Goal: Information Seeking & Learning: Learn about a topic

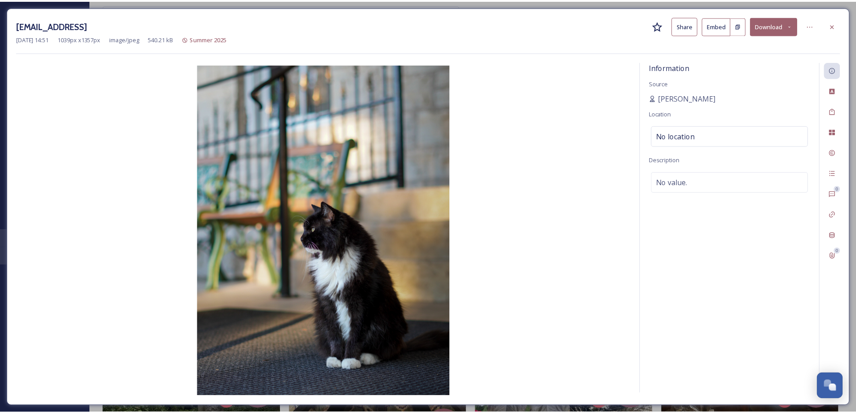
scroll to position [5125, 0]
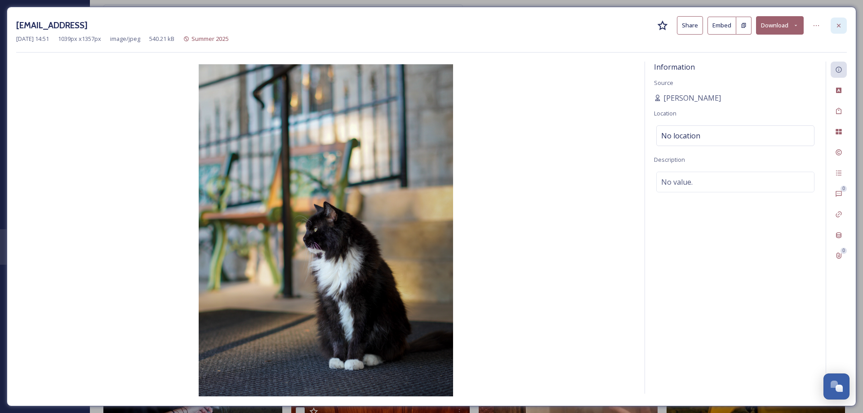
click at [836, 24] on icon at bounding box center [838, 25] width 7 height 7
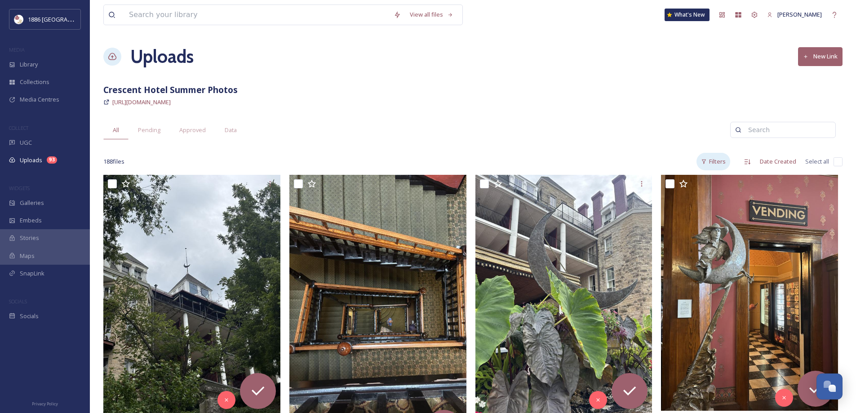
click at [712, 159] on div "Filters" at bounding box center [713, 162] width 34 height 18
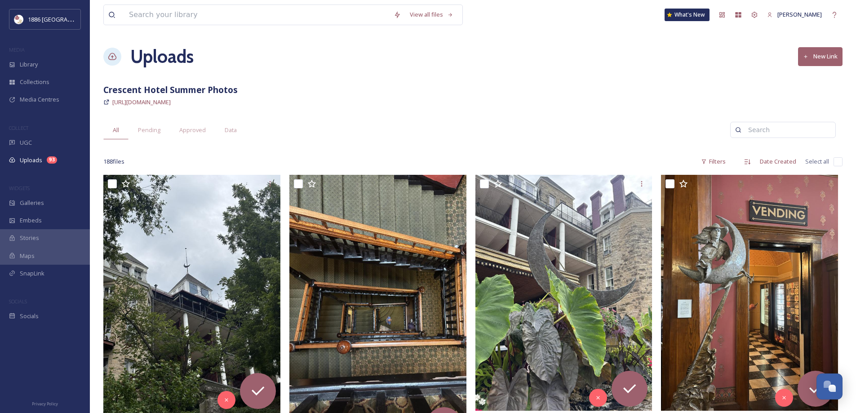
click at [255, 63] on div "Uploads New Link" at bounding box center [472, 56] width 739 height 27
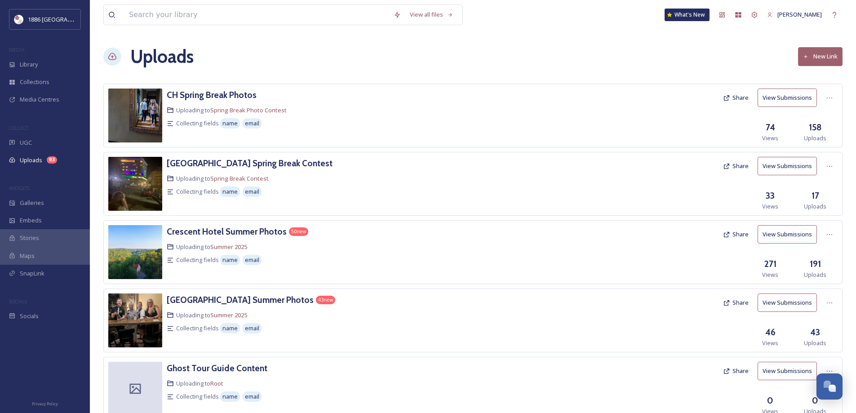
click at [806, 239] on button "View Submissions" at bounding box center [786, 234] width 59 height 18
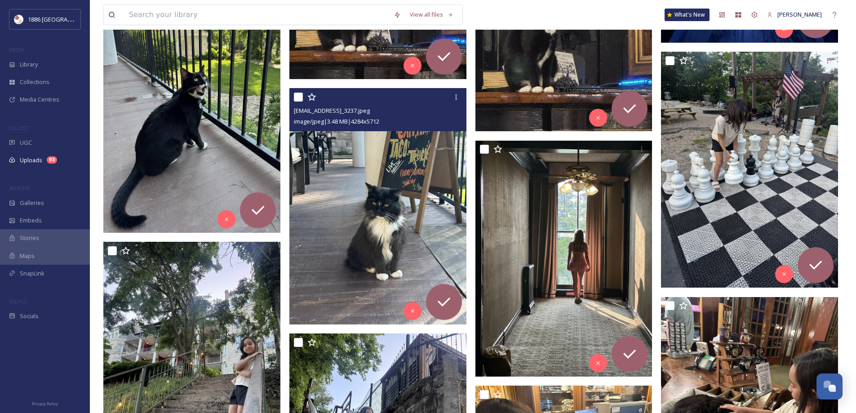
scroll to position [2561, 0]
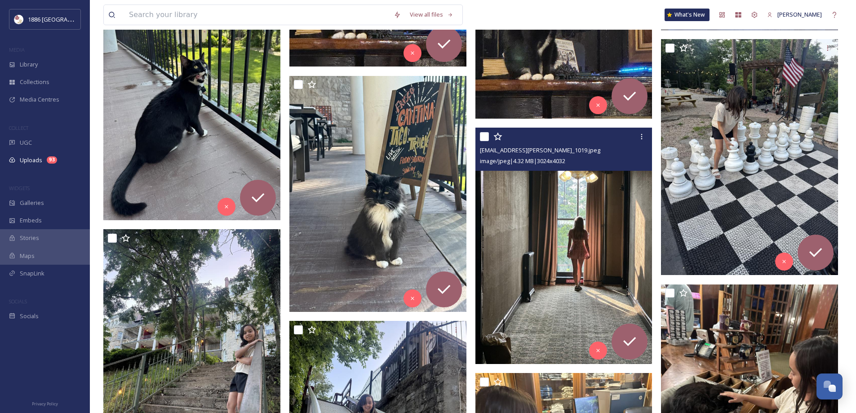
click at [495, 136] on icon at bounding box center [497, 137] width 9 height 8
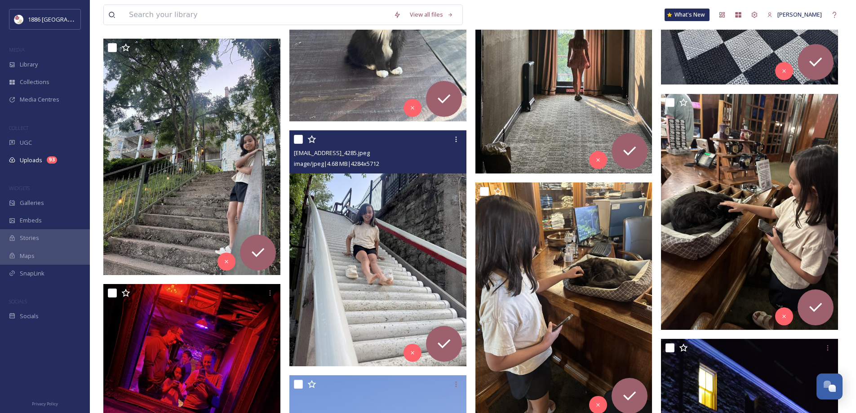
scroll to position [2707, 0]
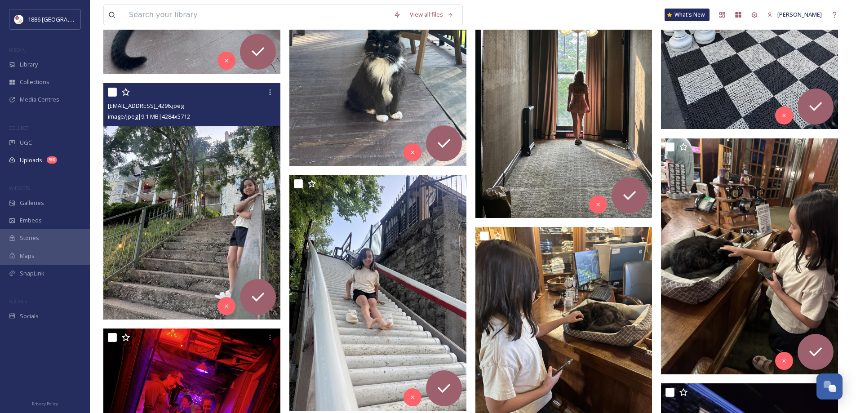
click at [129, 90] on icon at bounding box center [125, 92] width 9 height 9
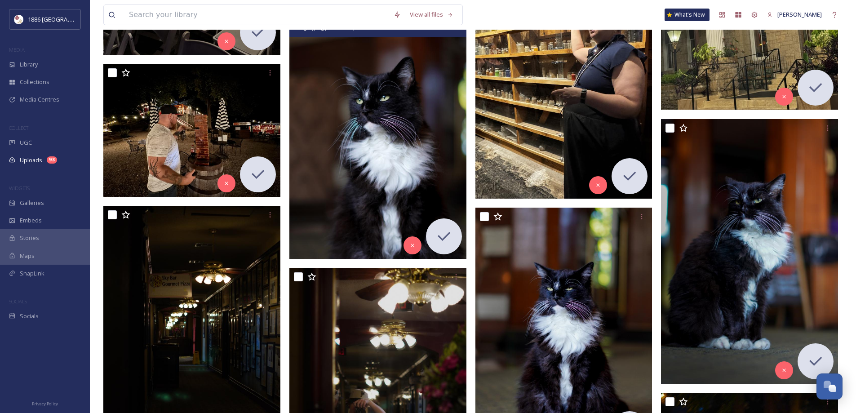
scroll to position [4066, 0]
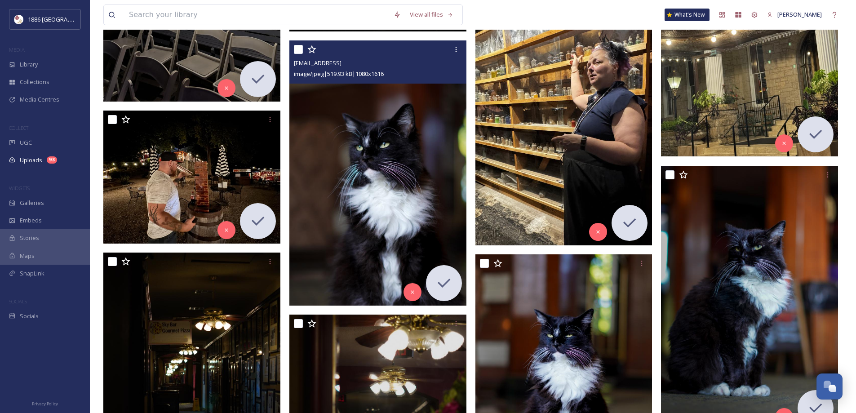
click at [309, 49] on icon at bounding box center [311, 49] width 9 height 8
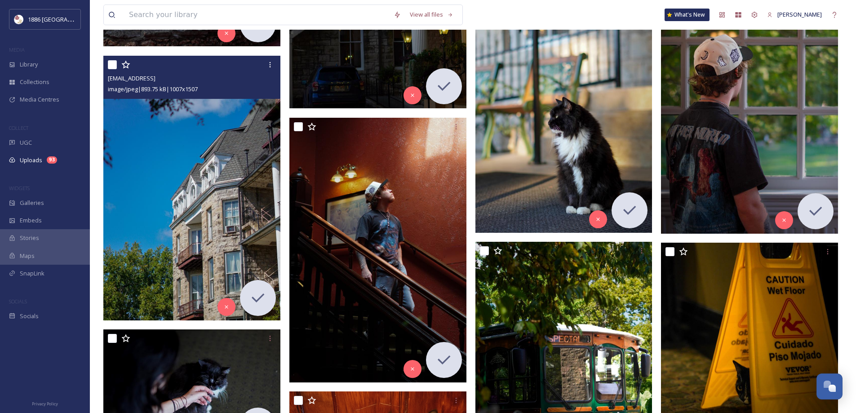
scroll to position [5088, 0]
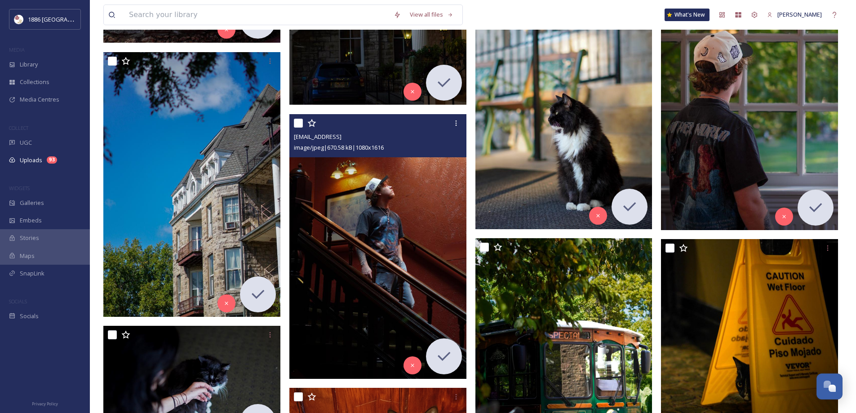
click at [312, 119] on icon at bounding box center [311, 123] width 9 height 9
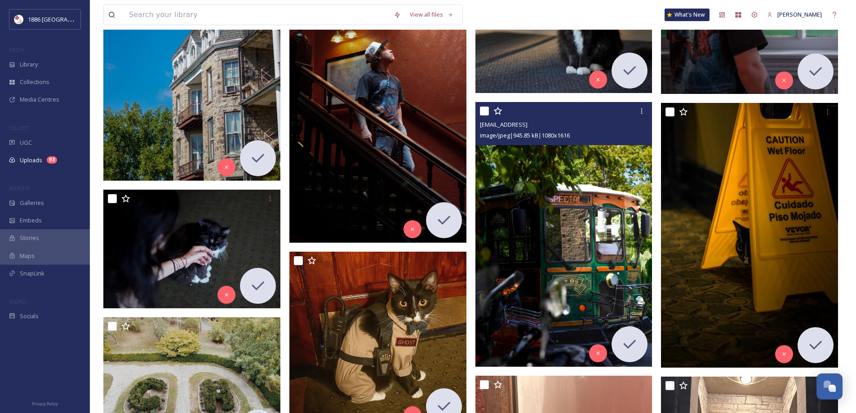
scroll to position [5212, 0]
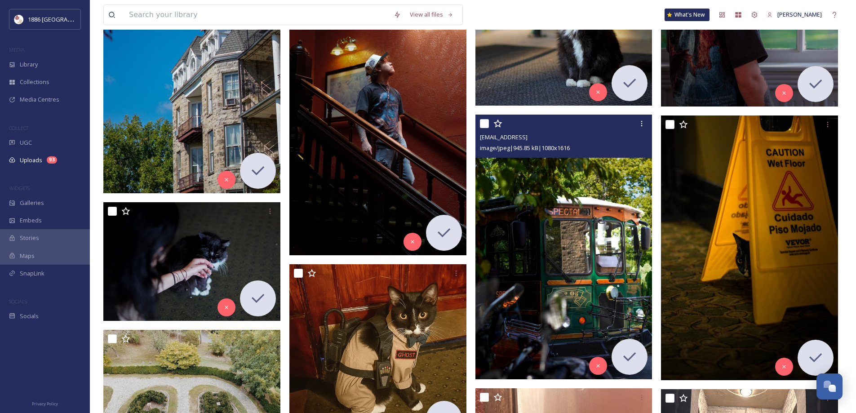
click at [496, 126] on icon at bounding box center [497, 123] width 9 height 8
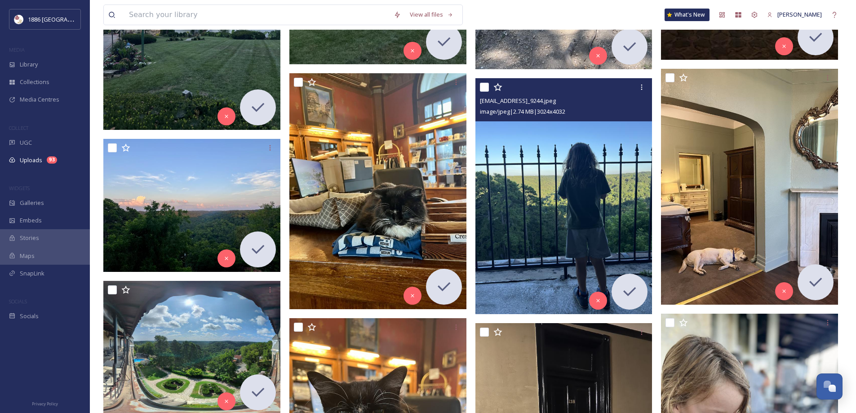
scroll to position [7267, 0]
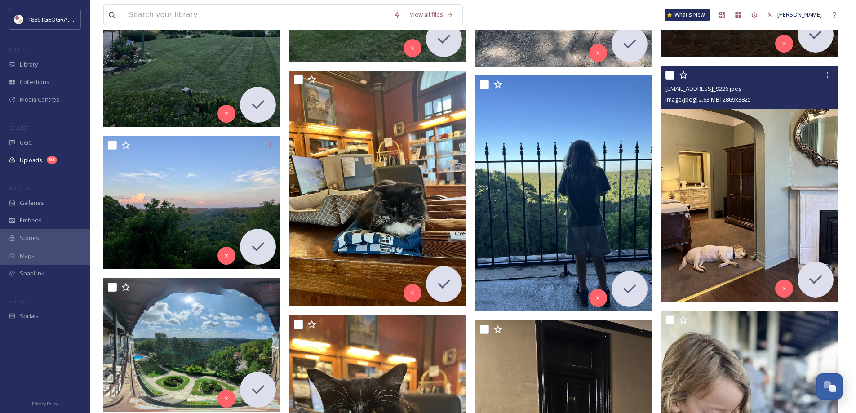
click at [683, 75] on icon at bounding box center [683, 75] width 9 height 9
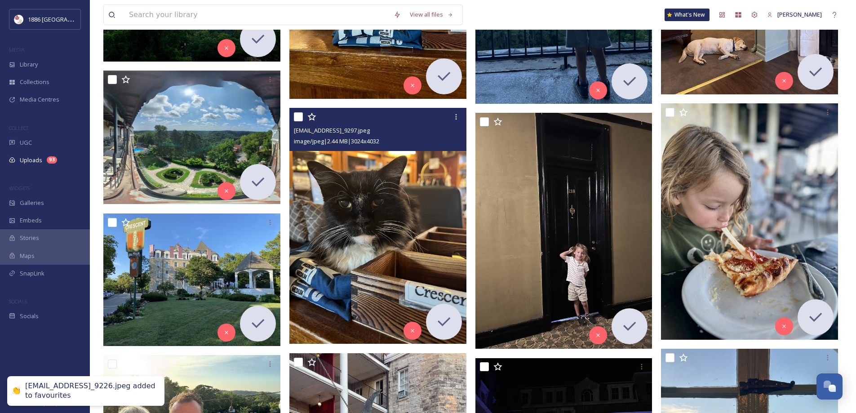
scroll to position [7503, 0]
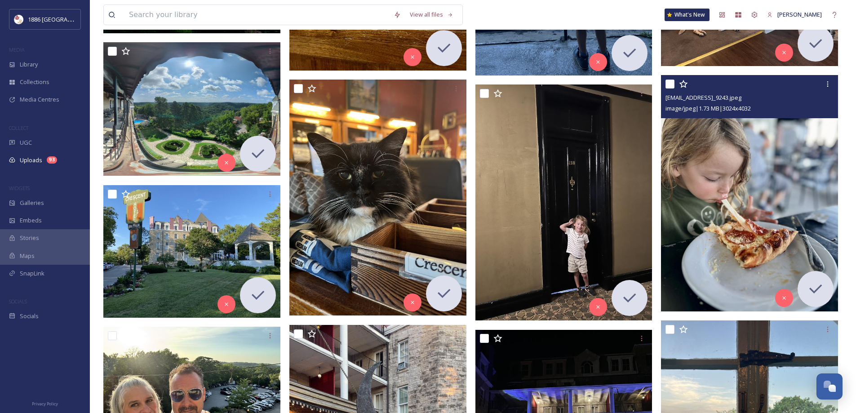
click at [685, 88] on icon at bounding box center [683, 84] width 9 height 9
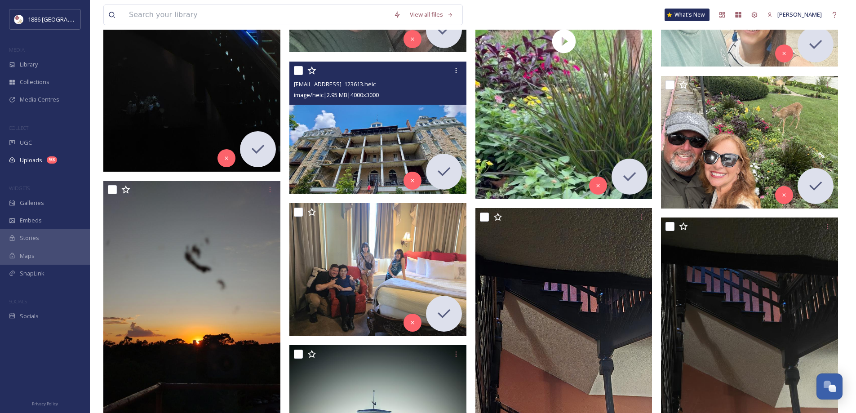
scroll to position [9244, 0]
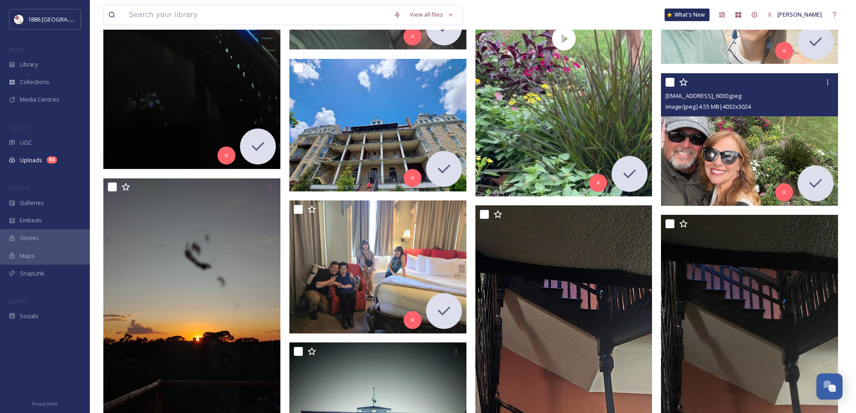
click at [682, 81] on icon at bounding box center [683, 82] width 9 height 9
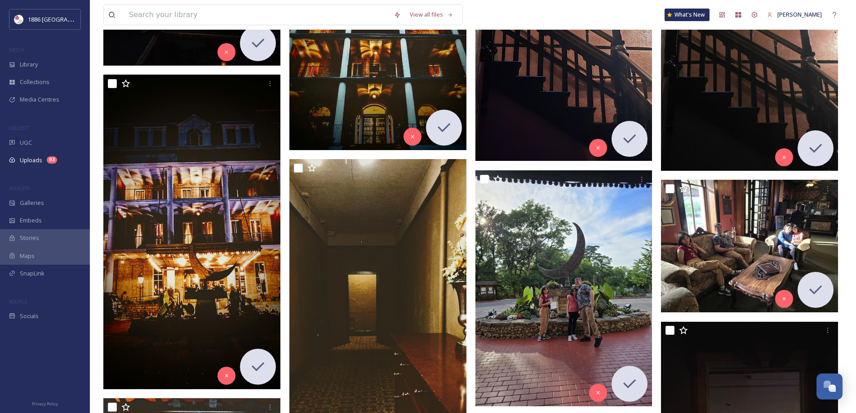
scroll to position [9671, 0]
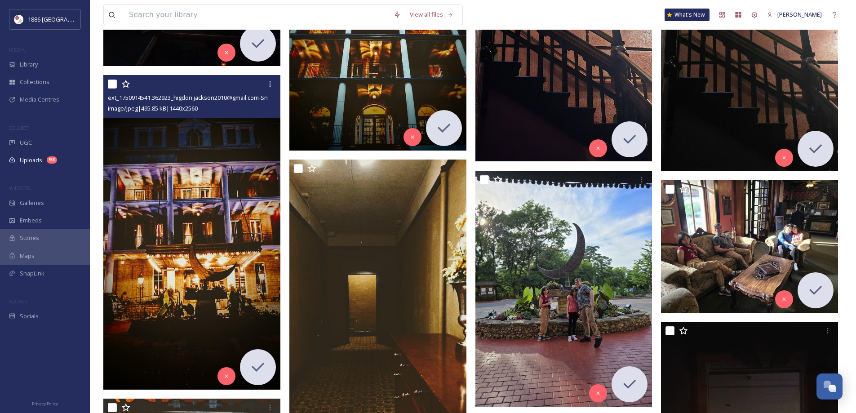
click at [129, 83] on icon at bounding box center [125, 84] width 9 height 8
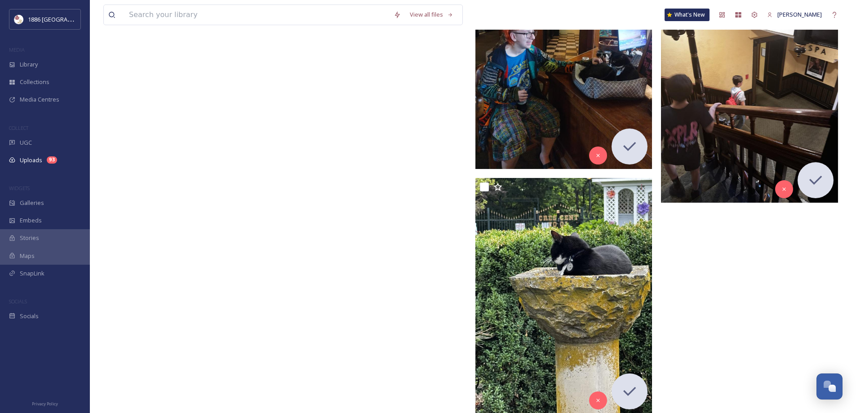
scroll to position [11630, 0]
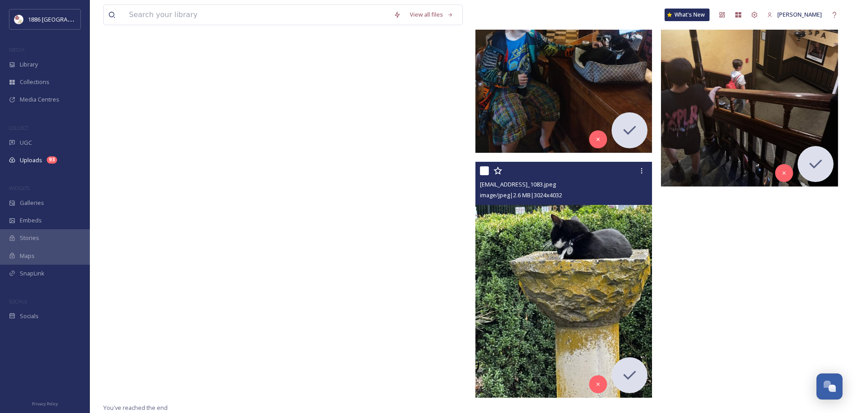
click at [499, 172] on icon at bounding box center [497, 170] width 9 height 8
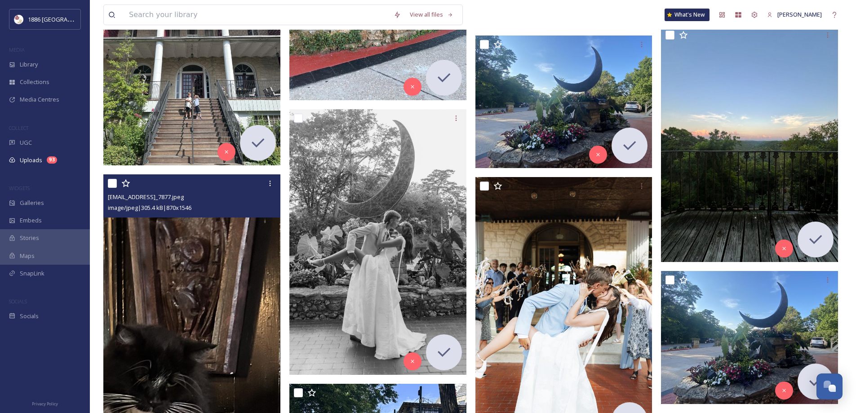
scroll to position [8035, 0]
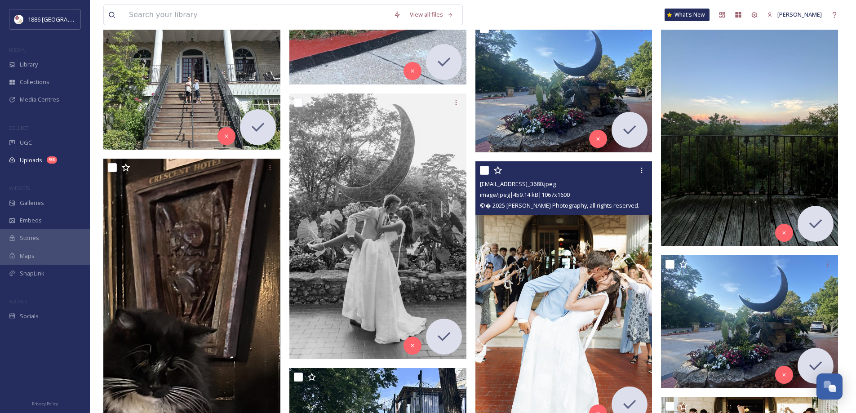
click at [501, 169] on icon at bounding box center [497, 170] width 9 height 8
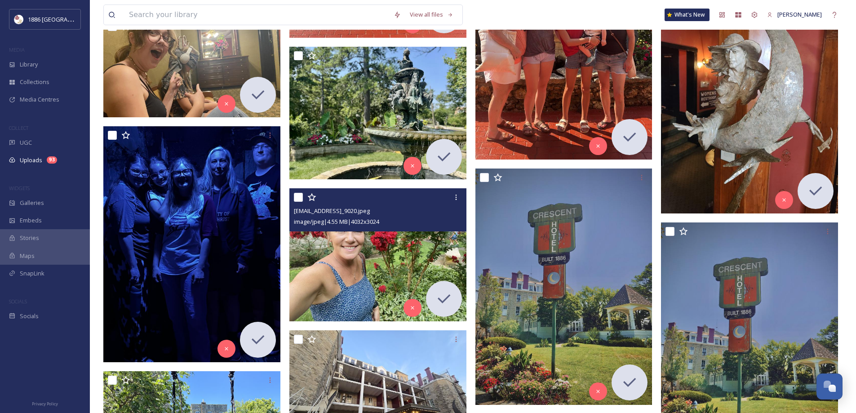
scroll to position [6294, 0]
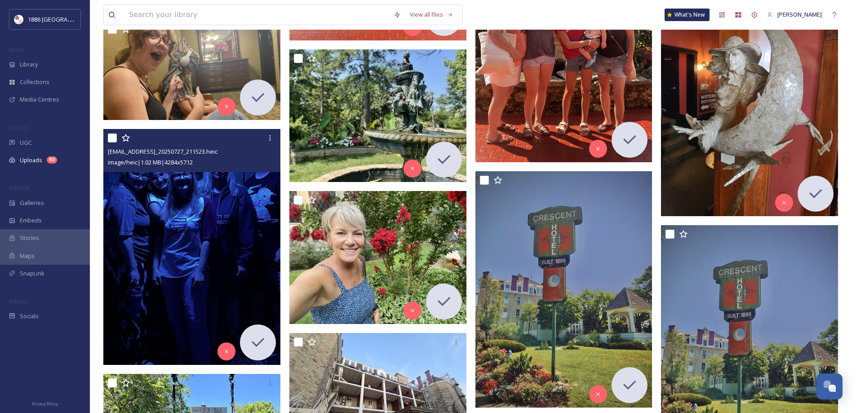
click at [123, 136] on icon at bounding box center [125, 137] width 9 height 9
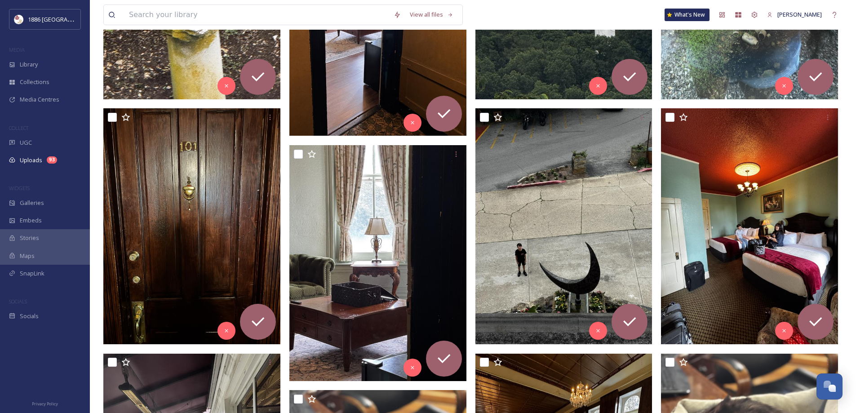
scroll to position [0, 0]
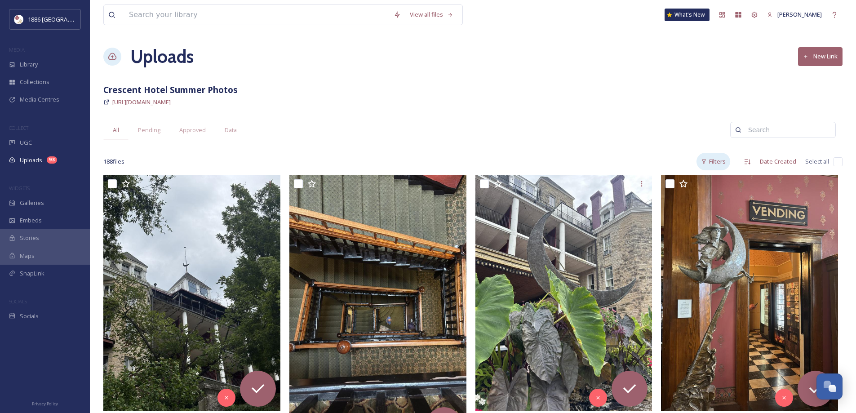
click at [720, 163] on div "Filters" at bounding box center [713, 162] width 34 height 18
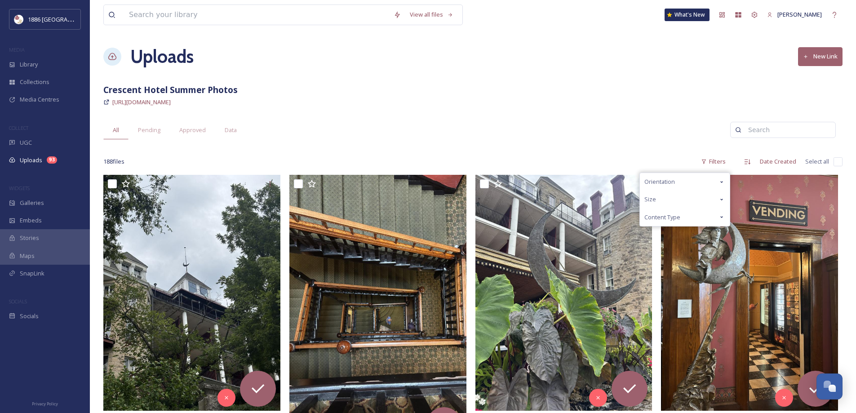
click at [687, 215] on div "Content Type" at bounding box center [685, 217] width 90 height 18
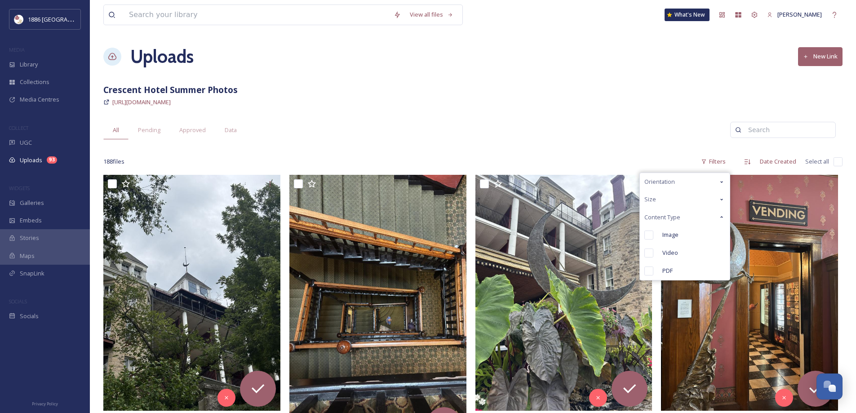
click at [678, 195] on div "Size" at bounding box center [685, 199] width 90 height 18
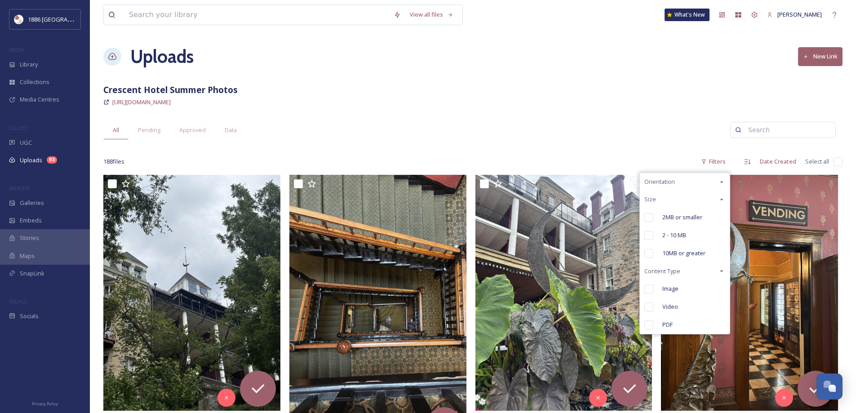
click at [672, 178] on span "Orientation" at bounding box center [659, 181] width 31 height 9
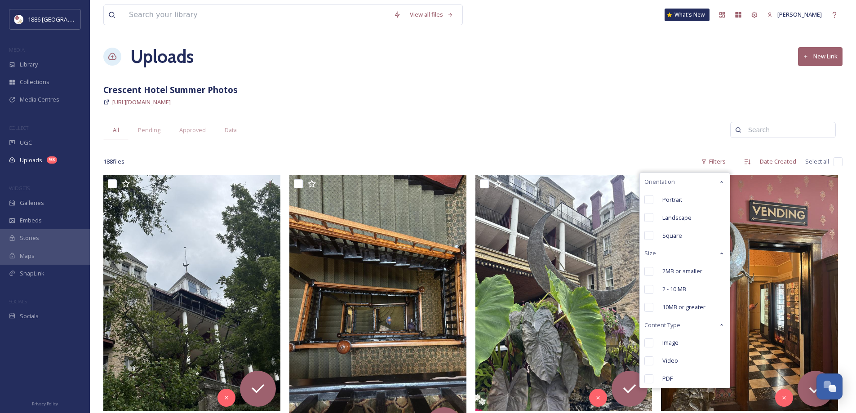
click at [672, 178] on span "Orientation" at bounding box center [659, 181] width 31 height 9
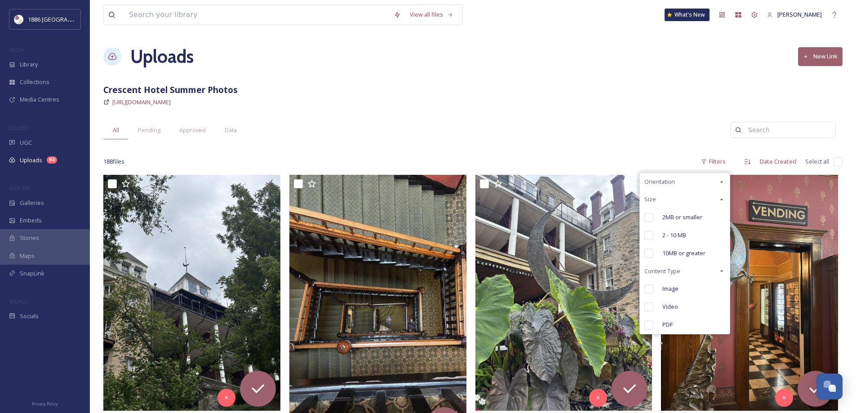
click at [752, 133] on input at bounding box center [787, 130] width 87 height 18
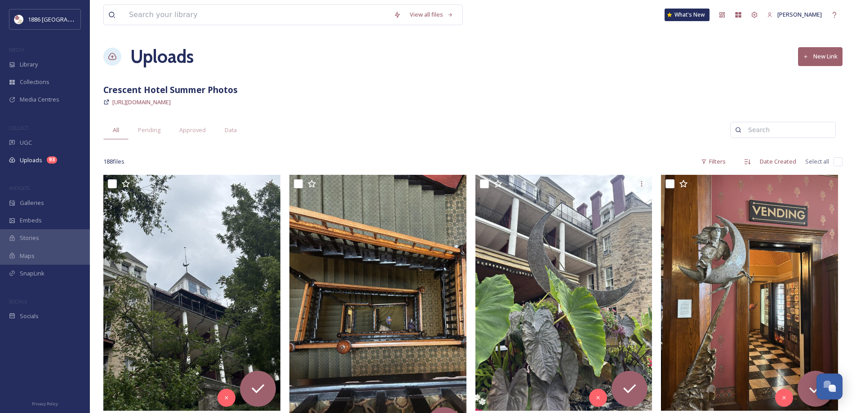
click at [191, 153] on div "188 file s Filters Date Created Select all" at bounding box center [472, 162] width 739 height 18
click at [115, 131] on span "All" at bounding box center [116, 130] width 6 height 9
click at [757, 17] on icon at bounding box center [755, 15] width 6 height 6
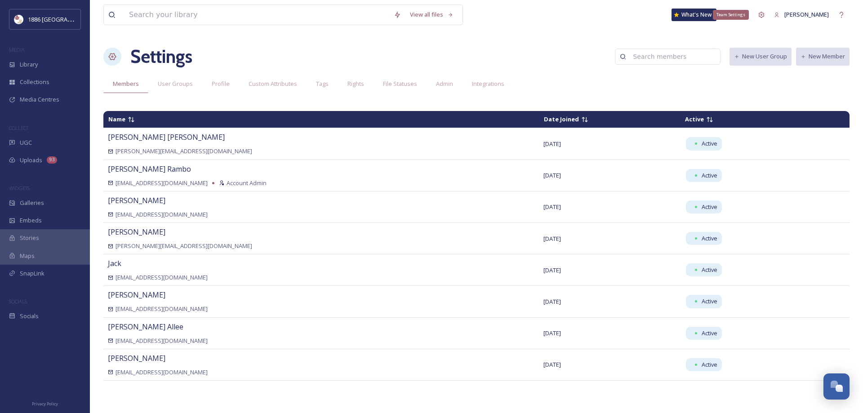
click at [769, 17] on div "Team Settings" at bounding box center [761, 15] width 16 height 16
click at [769, 16] on div "Team Settings" at bounding box center [761, 15] width 16 height 16
drag, startPoint x: 544, startPoint y: 44, endPoint x: 462, endPoint y: 39, distance: 81.9
click at [540, 44] on div "Settings New User Group New Member" at bounding box center [476, 56] width 746 height 27
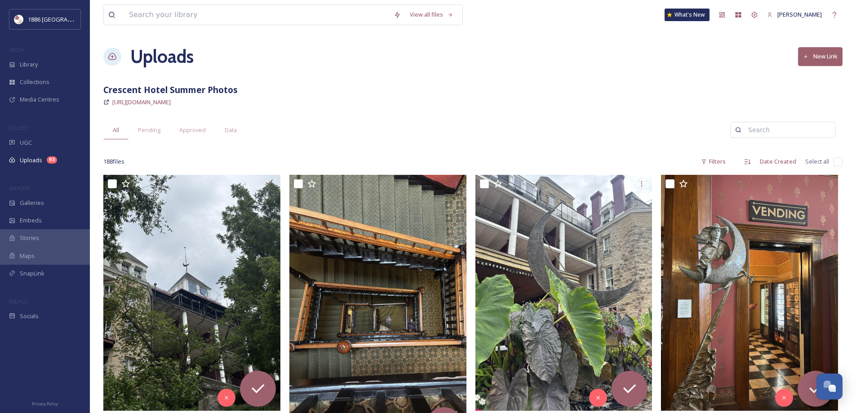
click at [596, 130] on div "All Pending Approved Data" at bounding box center [416, 130] width 627 height 18
click at [809, 135] on input at bounding box center [787, 130] width 87 height 18
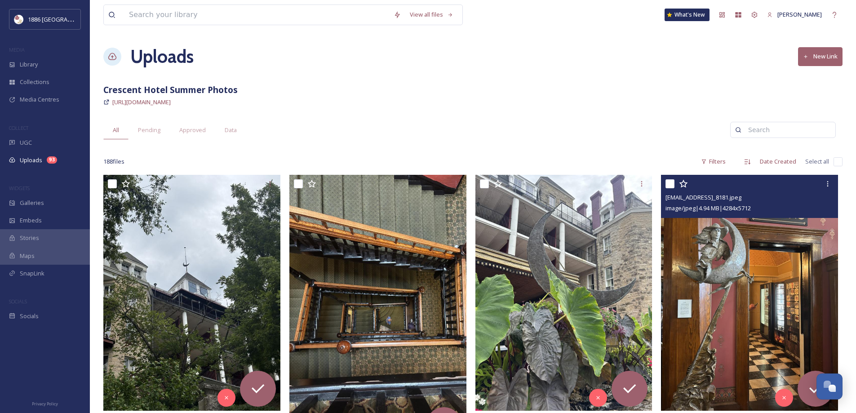
click at [681, 181] on icon at bounding box center [683, 183] width 9 height 9
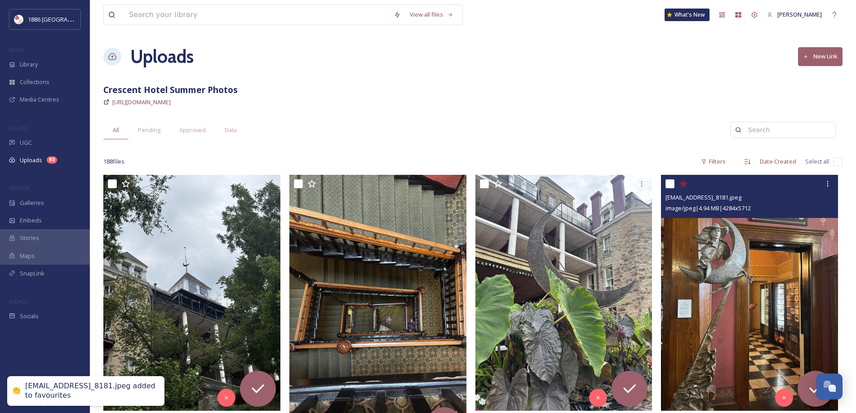
click at [681, 181] on icon at bounding box center [683, 183] width 9 height 9
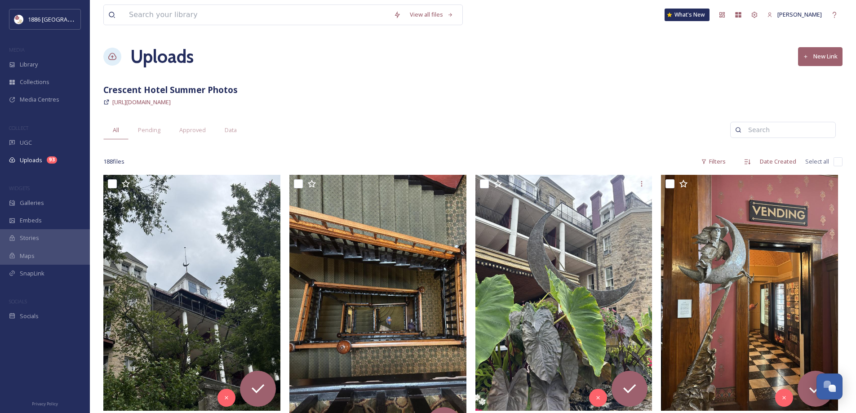
click at [762, 133] on input at bounding box center [787, 130] width 87 height 18
type input "favourites"
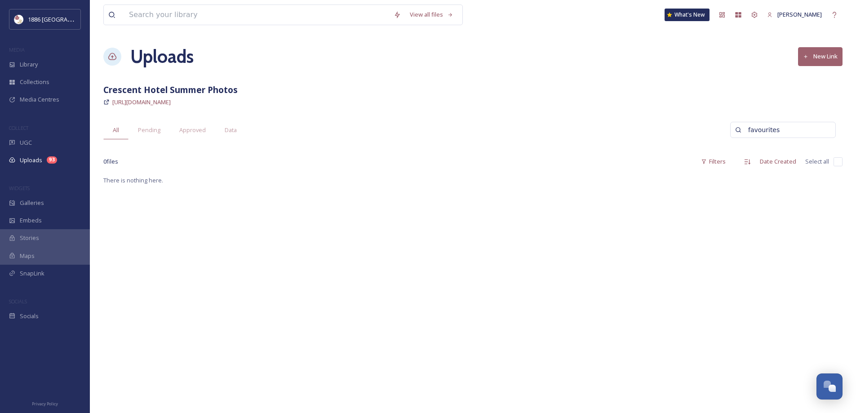
drag, startPoint x: 798, startPoint y: 131, endPoint x: 718, endPoint y: 134, distance: 81.0
click at [719, 134] on div "All Pending Approved Data favourites" at bounding box center [472, 130] width 739 height 18
click at [540, 108] on div "View all files What's New Maddie Uploads New Link Crescent Hotel Summer Photos …" at bounding box center [473, 294] width 766 height 588
click at [142, 139] on div "Pending" at bounding box center [148, 130] width 41 height 18
click at [184, 136] on div "Approved" at bounding box center [192, 130] width 45 height 18
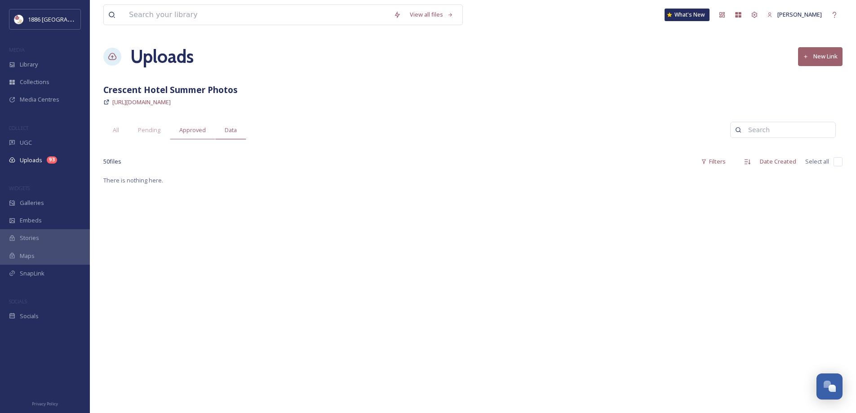
click at [232, 126] on span "Data" at bounding box center [231, 130] width 12 height 9
click at [119, 129] on span "All" at bounding box center [116, 130] width 6 height 9
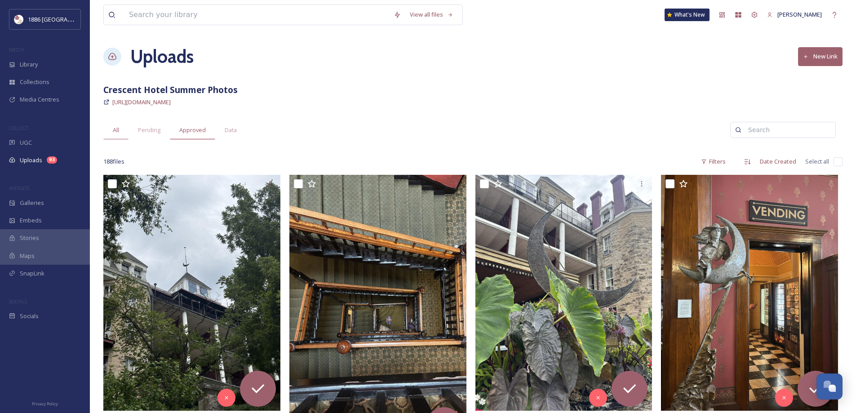
click at [201, 131] on span "Approved" at bounding box center [192, 130] width 27 height 9
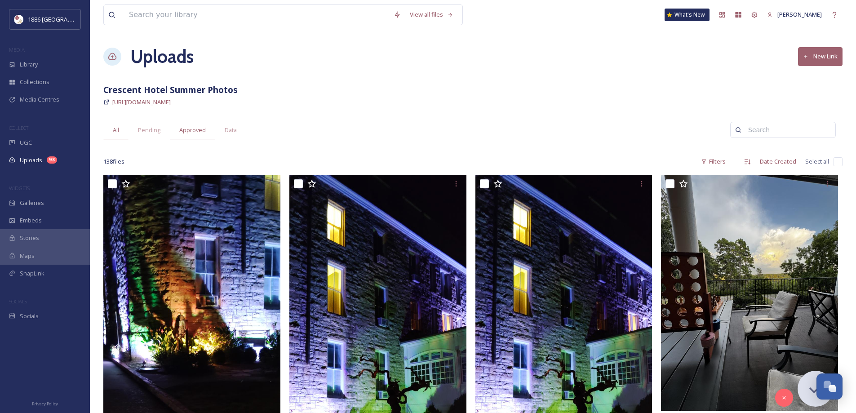
click at [116, 131] on span "All" at bounding box center [116, 130] width 6 height 9
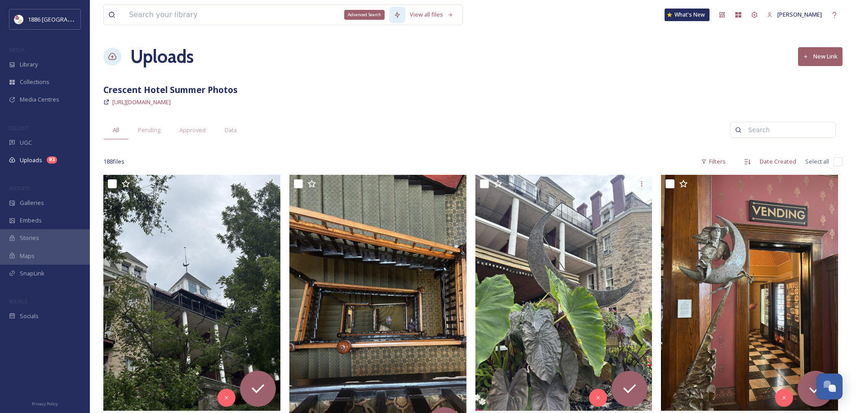
click at [396, 18] on div "Advanced Search" at bounding box center [397, 15] width 16 height 16
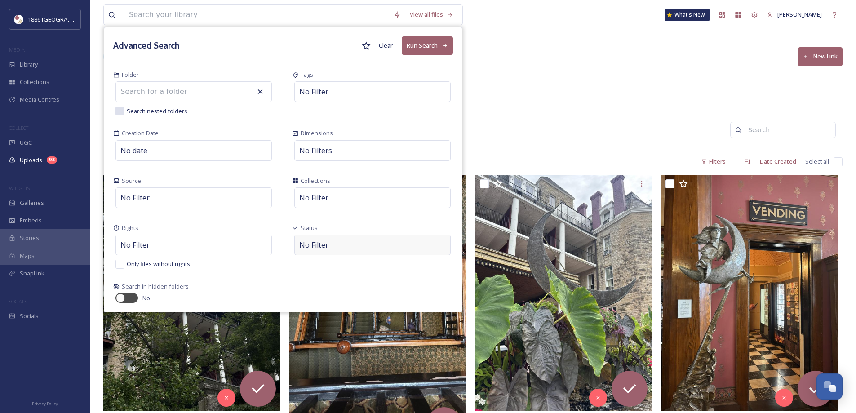
click at [330, 250] on div "No Filter" at bounding box center [372, 245] width 156 height 21
click at [330, 249] on input at bounding box center [344, 245] width 99 height 20
click at [370, 43] on icon at bounding box center [366, 45] width 9 height 9
click at [416, 47] on button "Run Search" at bounding box center [427, 45] width 51 height 18
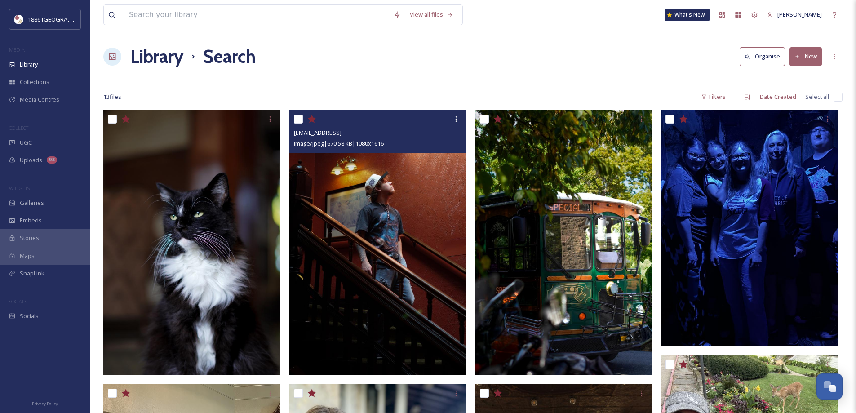
click at [413, 250] on img at bounding box center [377, 242] width 177 height 265
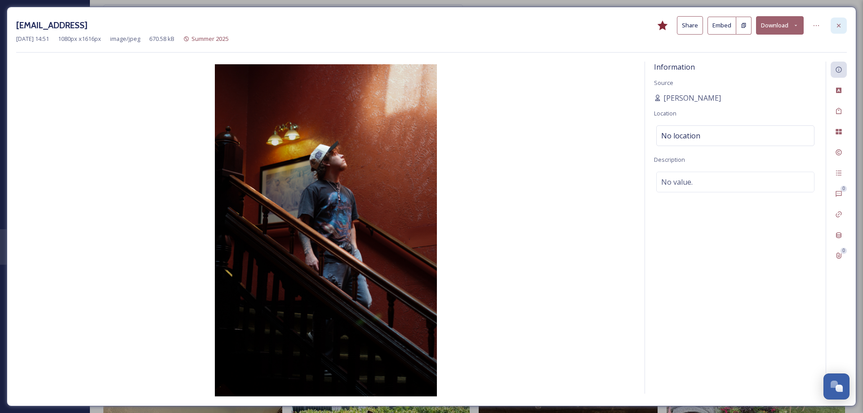
click at [835, 29] on div at bounding box center [838, 26] width 16 height 16
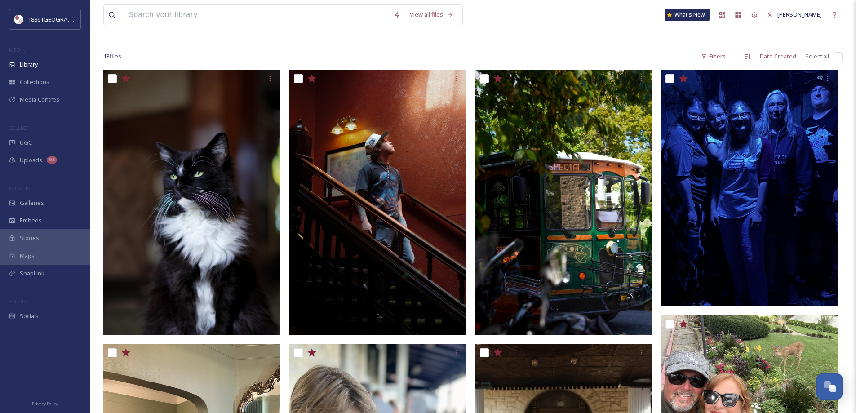
scroll to position [45, 0]
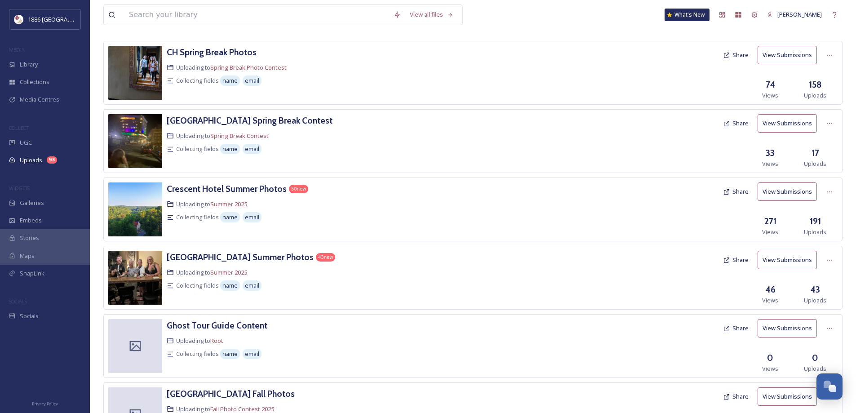
scroll to position [45, 0]
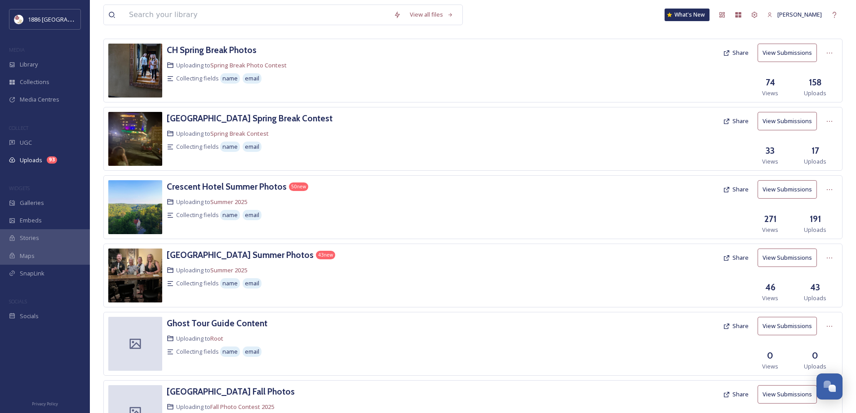
click at [777, 256] on button "View Submissions" at bounding box center [786, 257] width 59 height 18
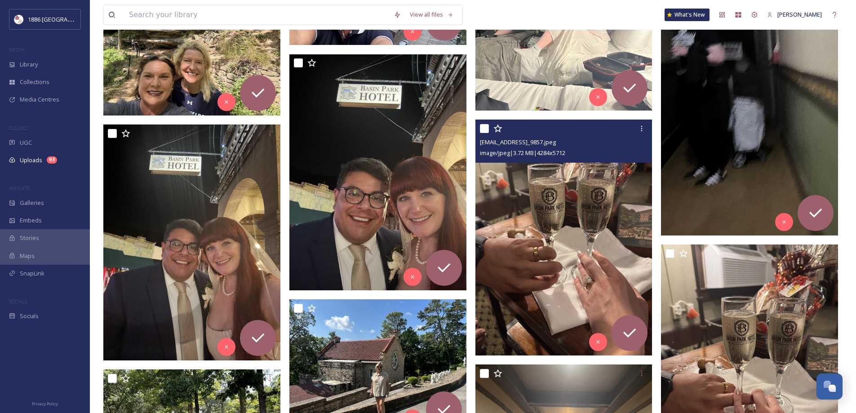
scroll to position [1401, 0]
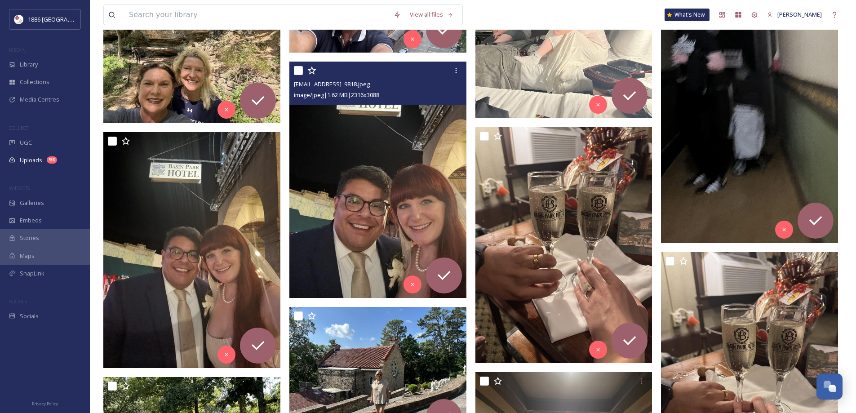
click at [311, 72] on icon at bounding box center [311, 70] width 9 height 9
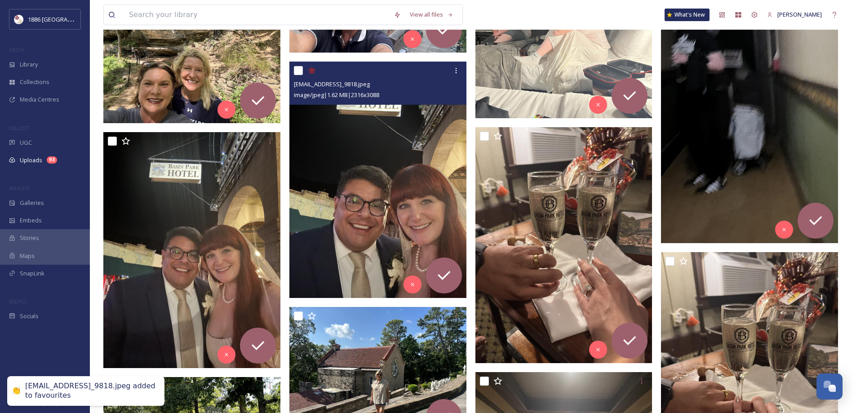
click at [389, 199] on img at bounding box center [377, 180] width 177 height 236
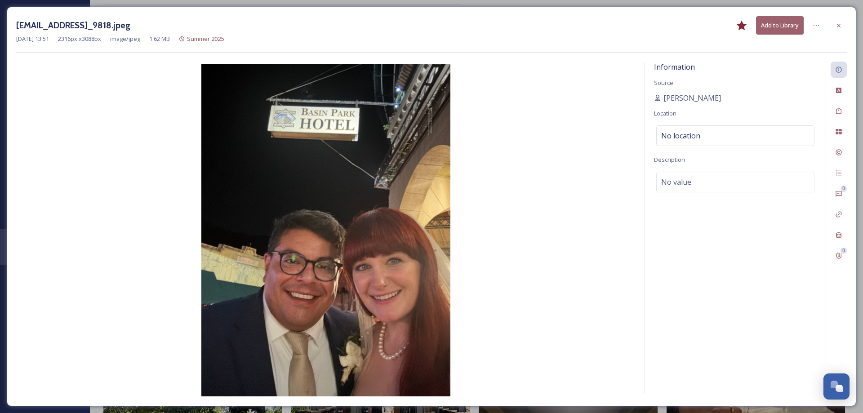
click at [836, 29] on icon at bounding box center [838, 25] width 7 height 7
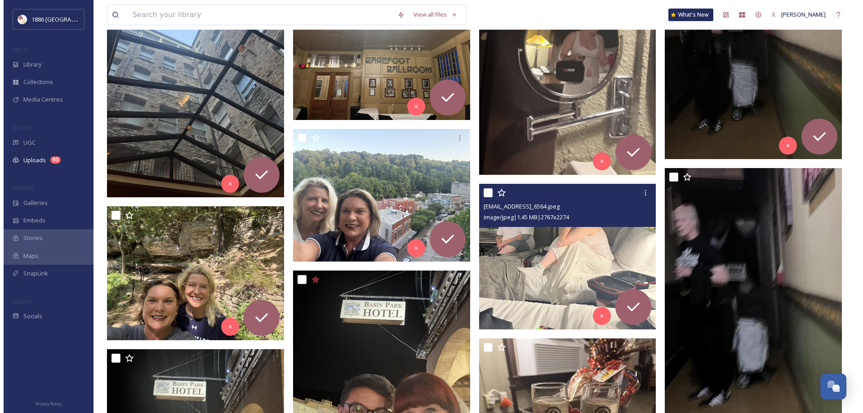
scroll to position [1199, 0]
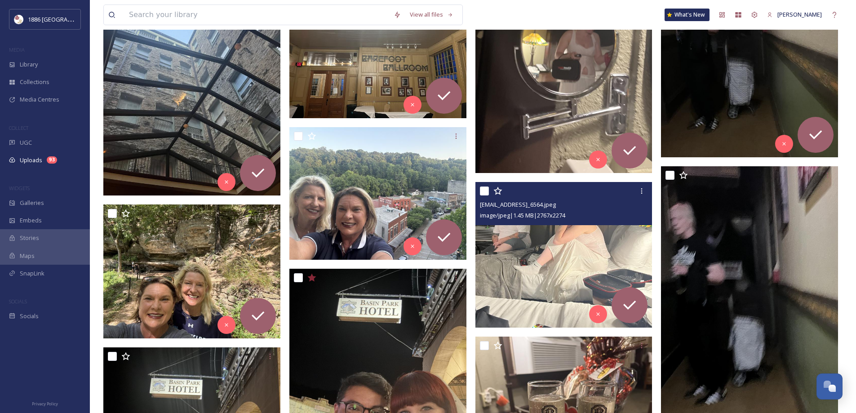
click at [572, 262] on img at bounding box center [563, 255] width 177 height 146
